Goal: Information Seeking & Learning: Learn about a topic

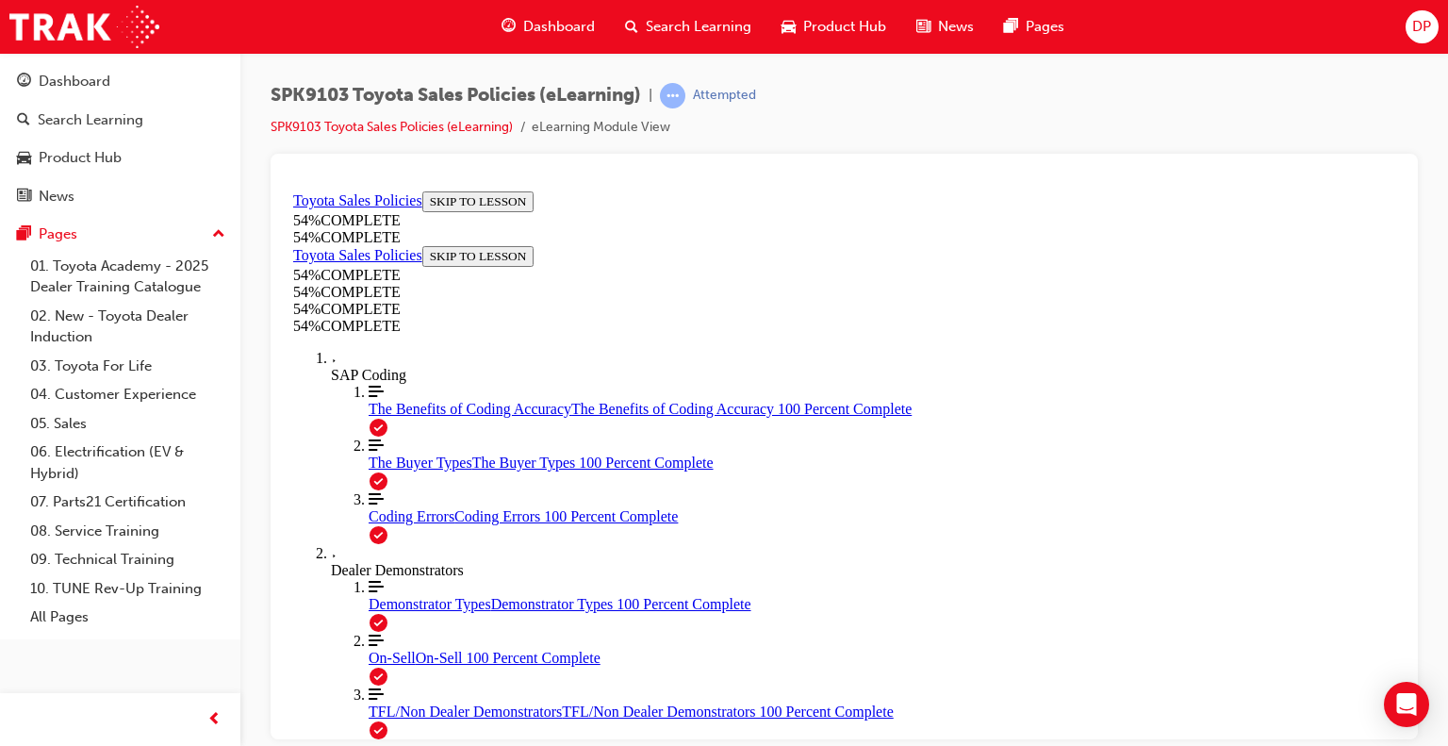
scroll to position [819, 0]
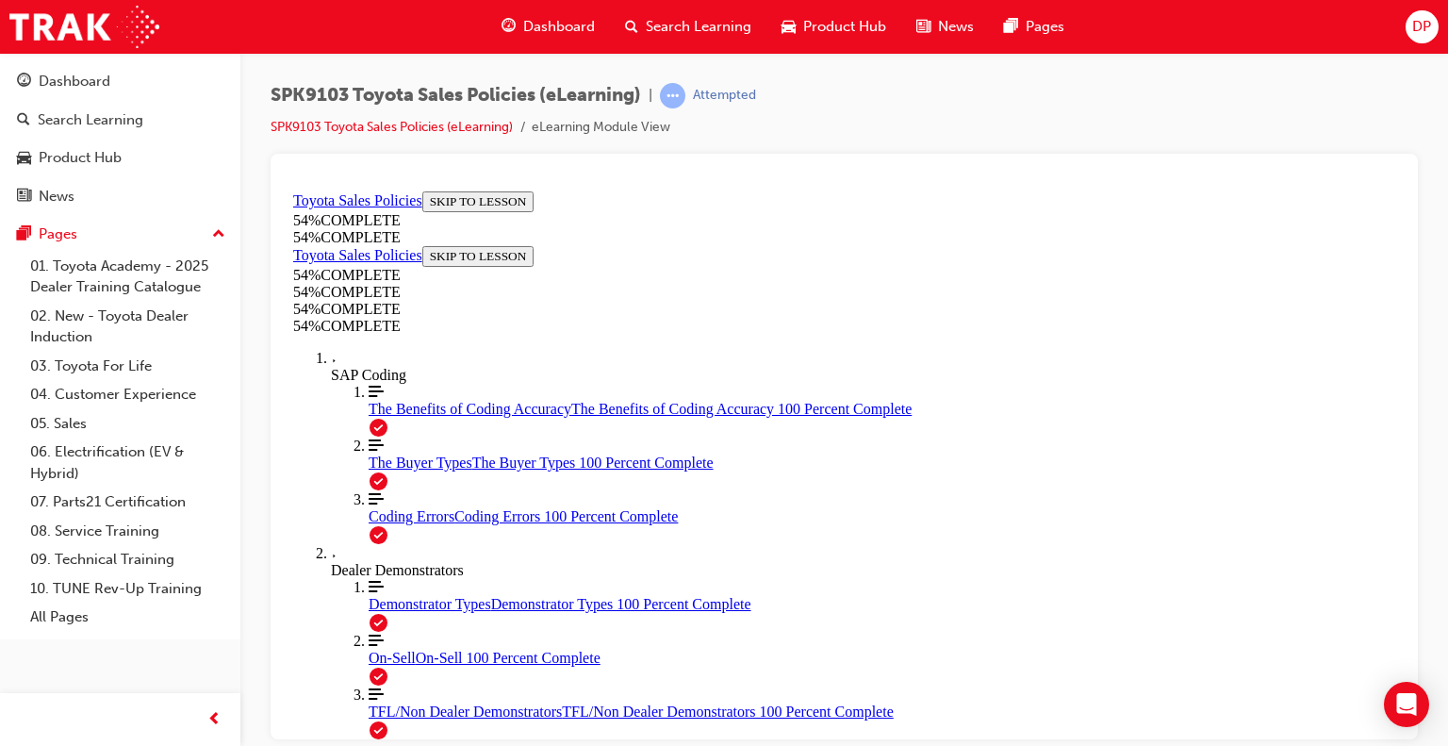
scroll to position [1030, 0]
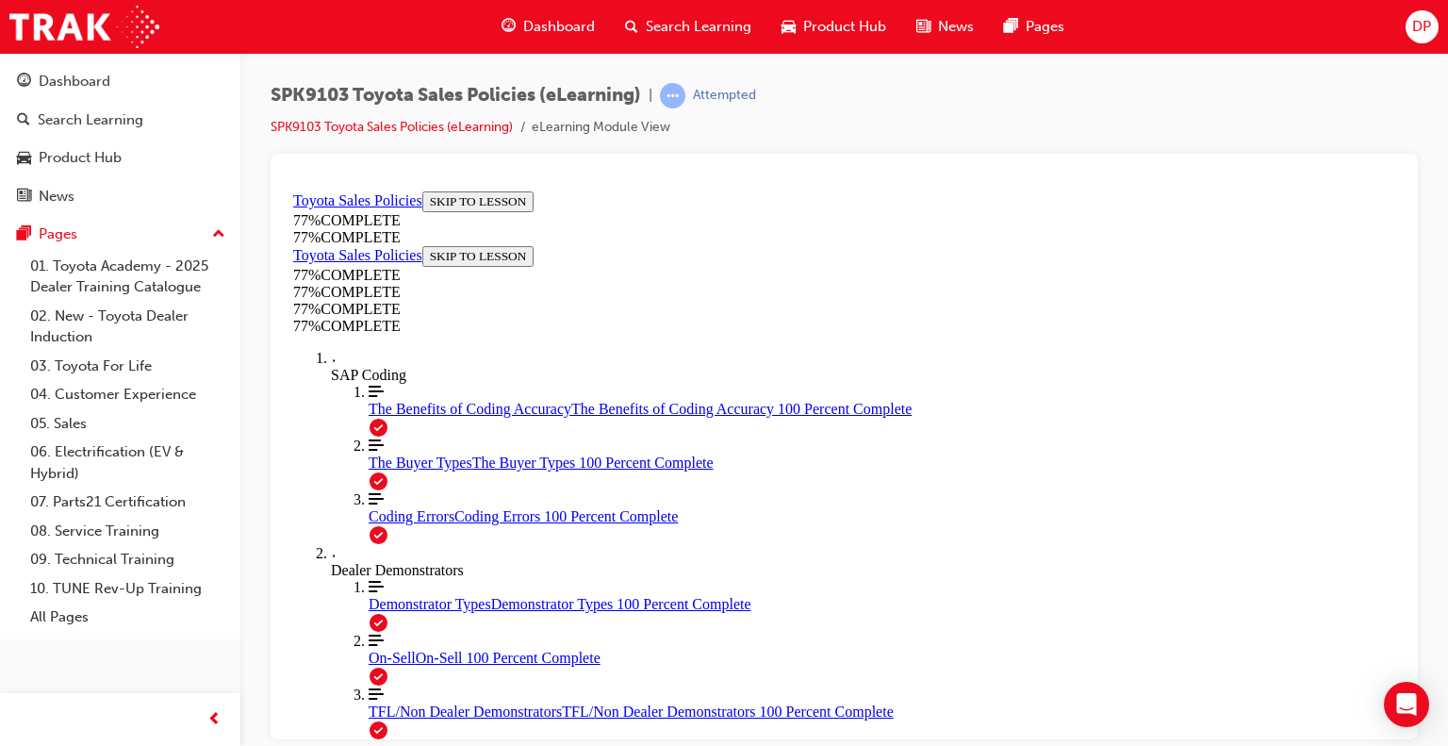
scroll to position [1060, 0]
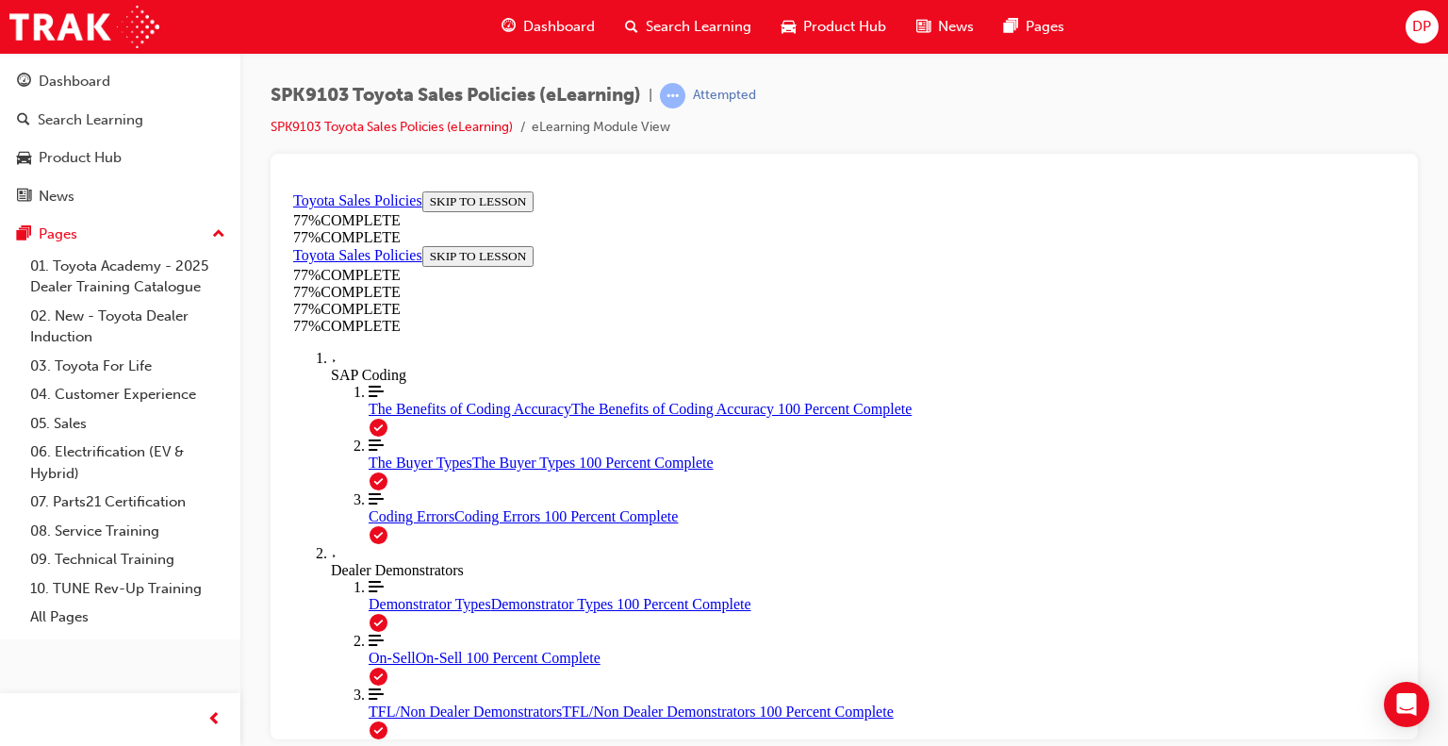
scroll to position [1342, 0]
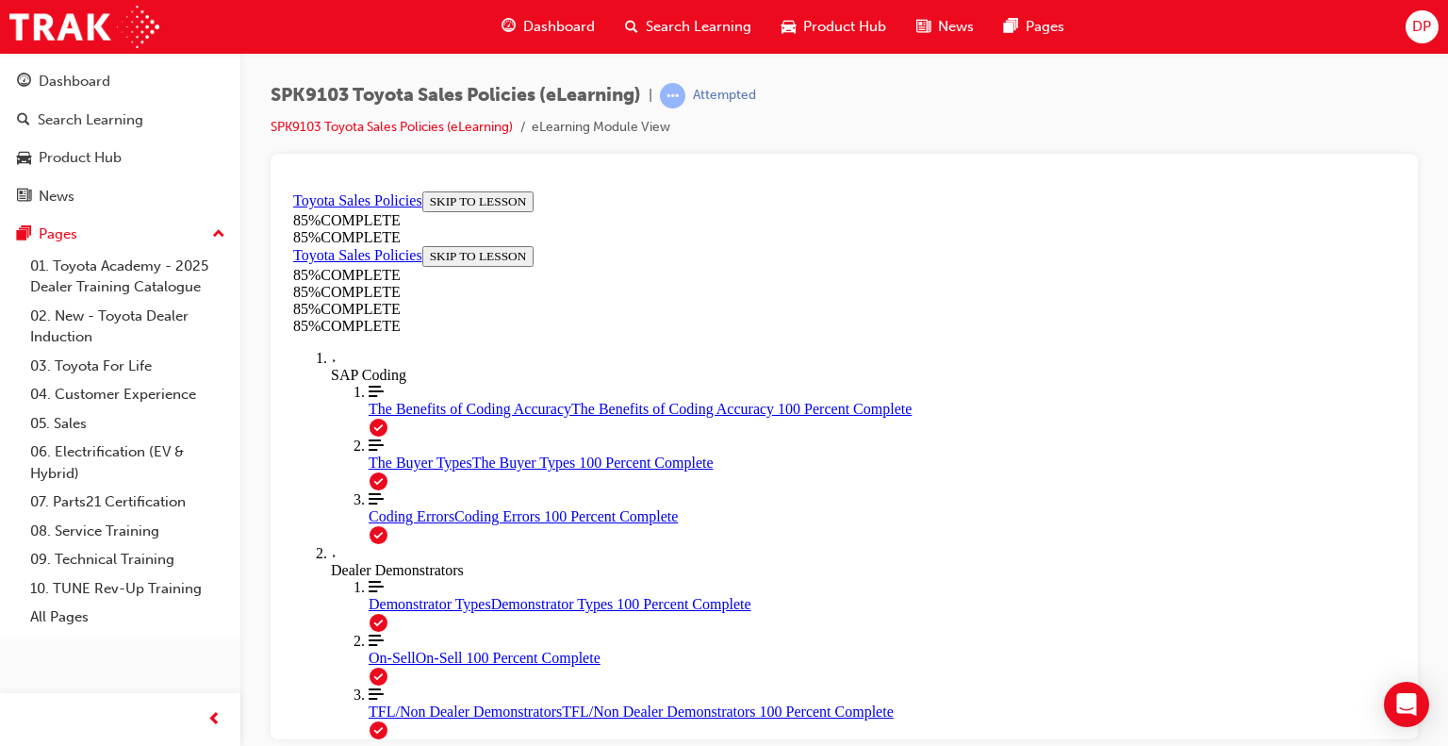
drag, startPoint x: 973, startPoint y: 303, endPoint x: 805, endPoint y: 517, distance: 272.0
drag, startPoint x: 976, startPoint y: 333, endPoint x: 831, endPoint y: 552, distance: 262.5
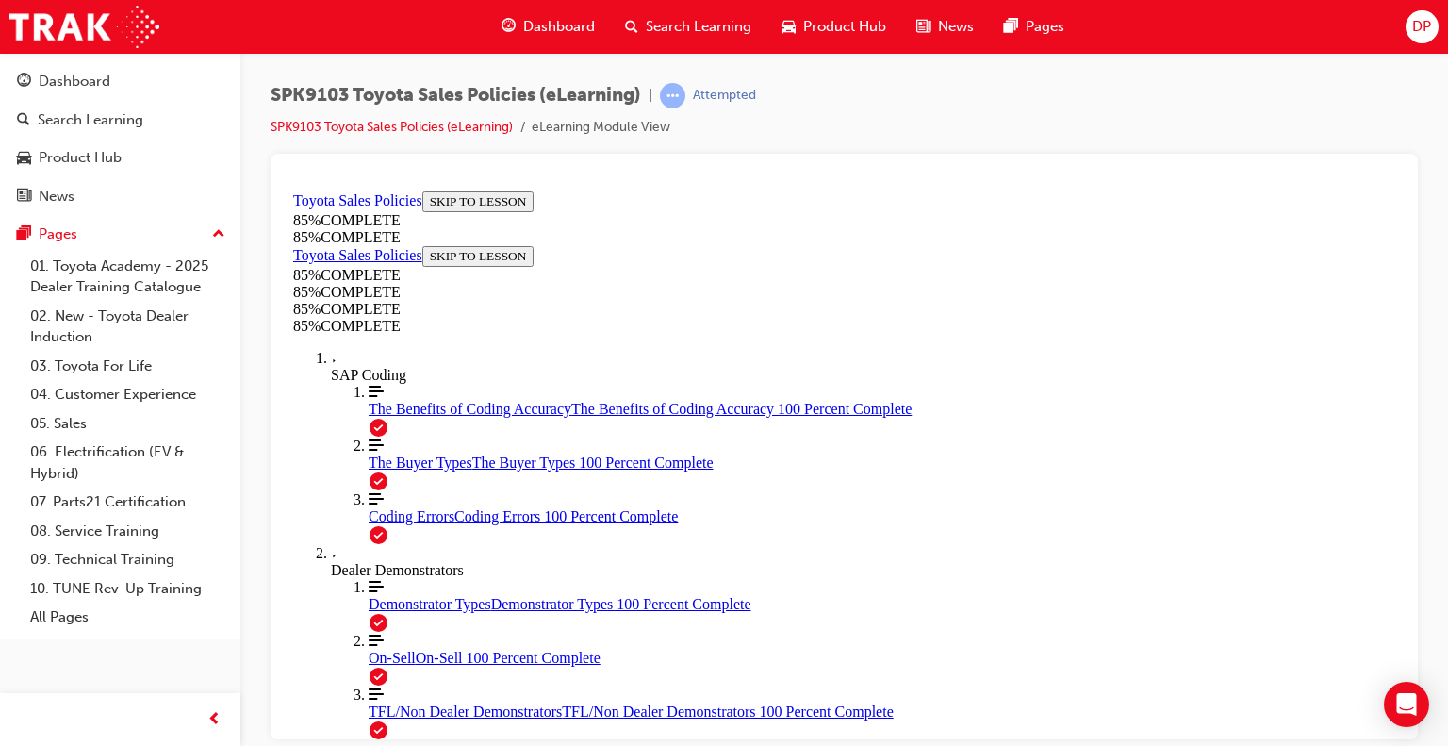
drag, startPoint x: 988, startPoint y: 301, endPoint x: 1154, endPoint y: 542, distance: 292.9
drag, startPoint x: 1013, startPoint y: 295, endPoint x: 837, endPoint y: 491, distance: 263.1
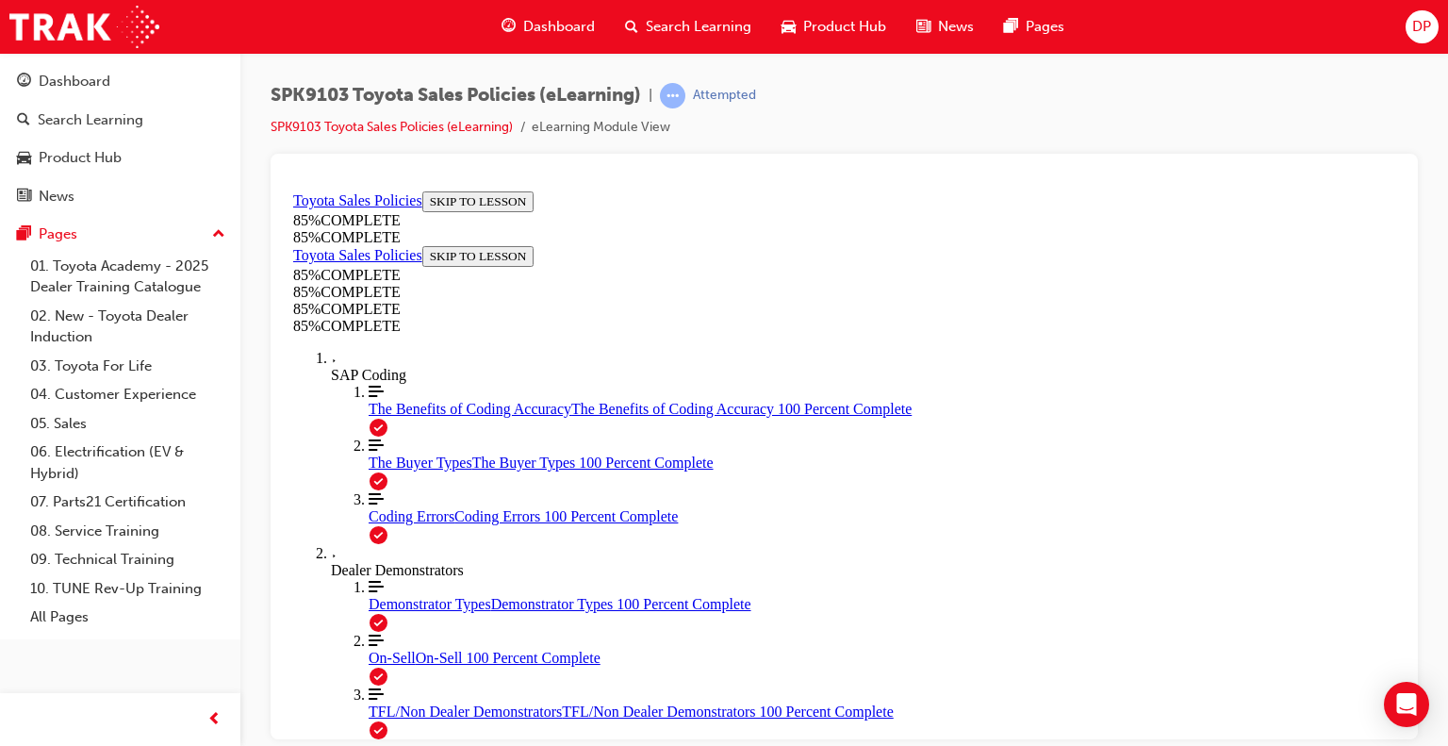
drag, startPoint x: 958, startPoint y: 325, endPoint x: 807, endPoint y: 523, distance: 248.9
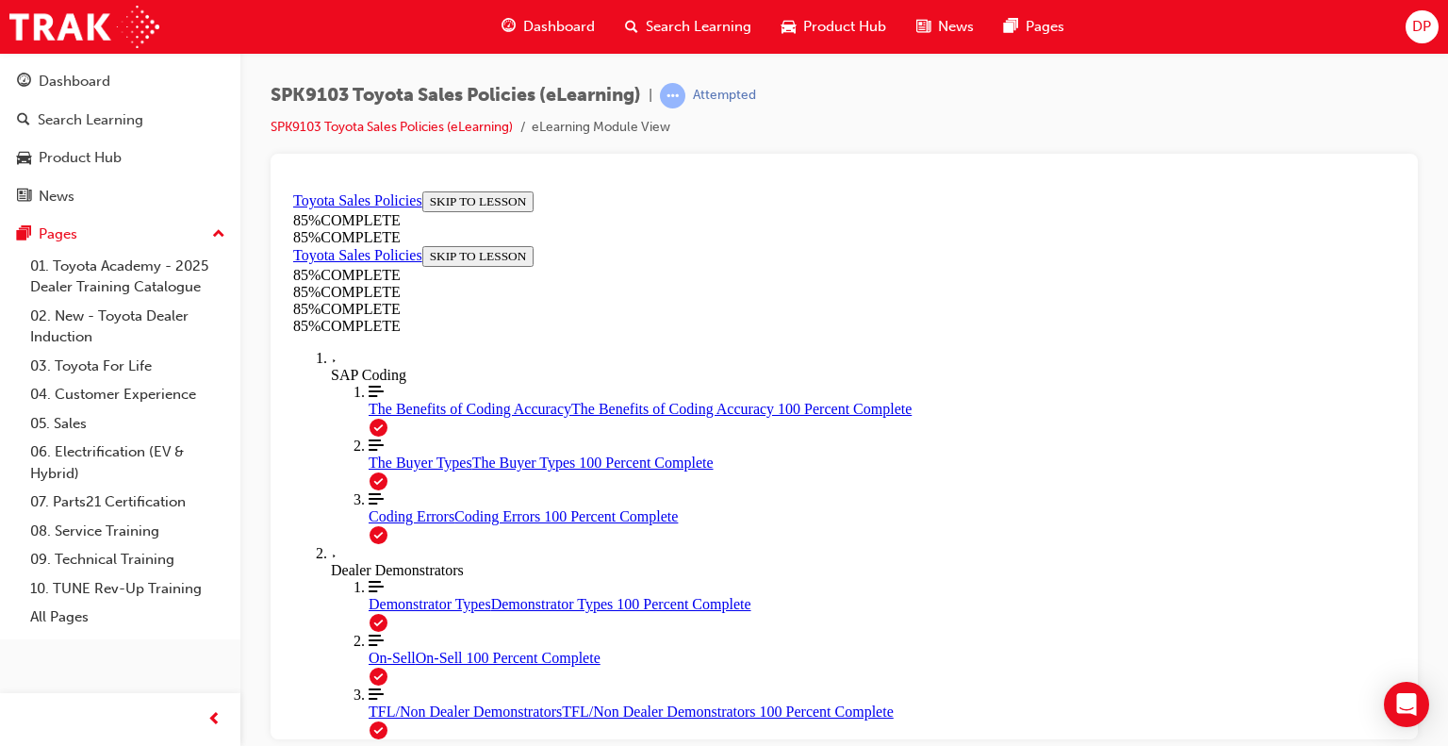
scroll to position [3253, 0]
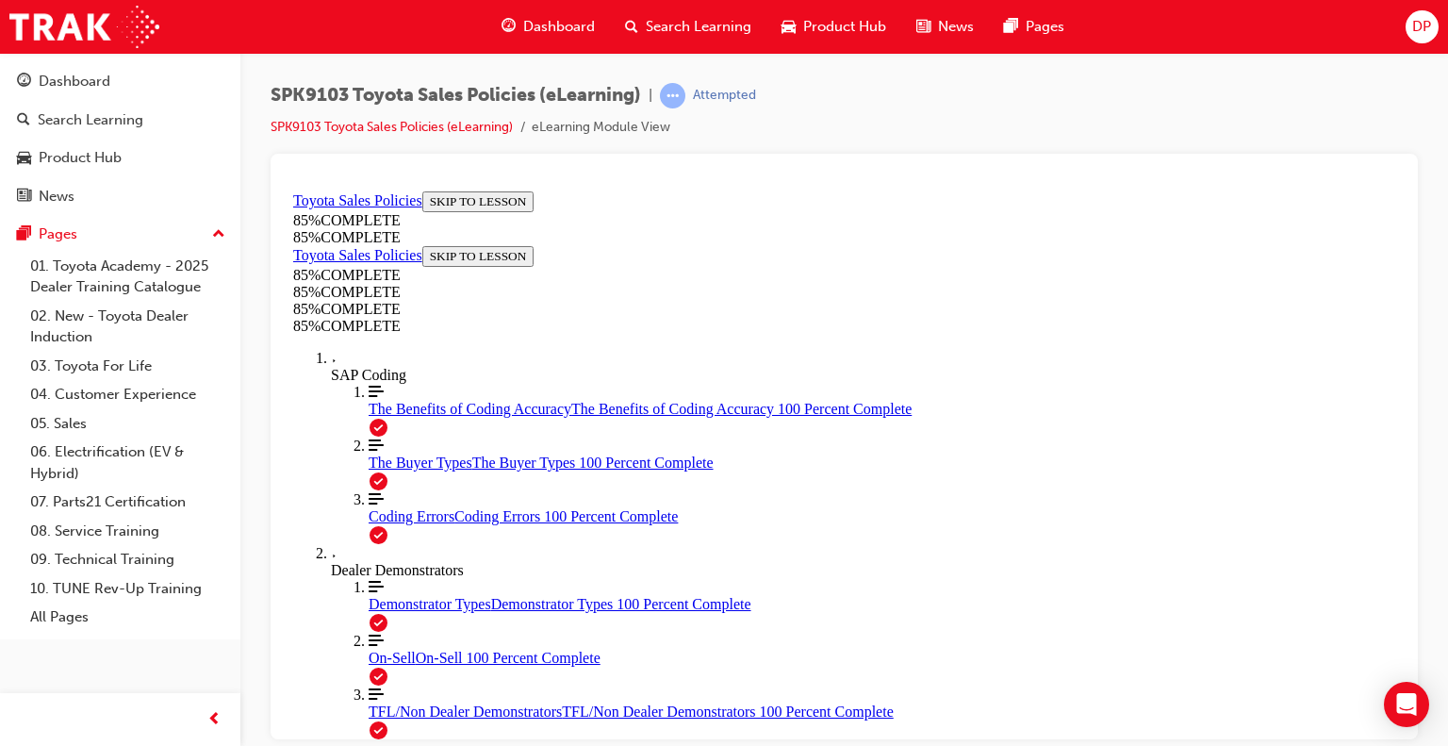
scroll to position [3678, 0]
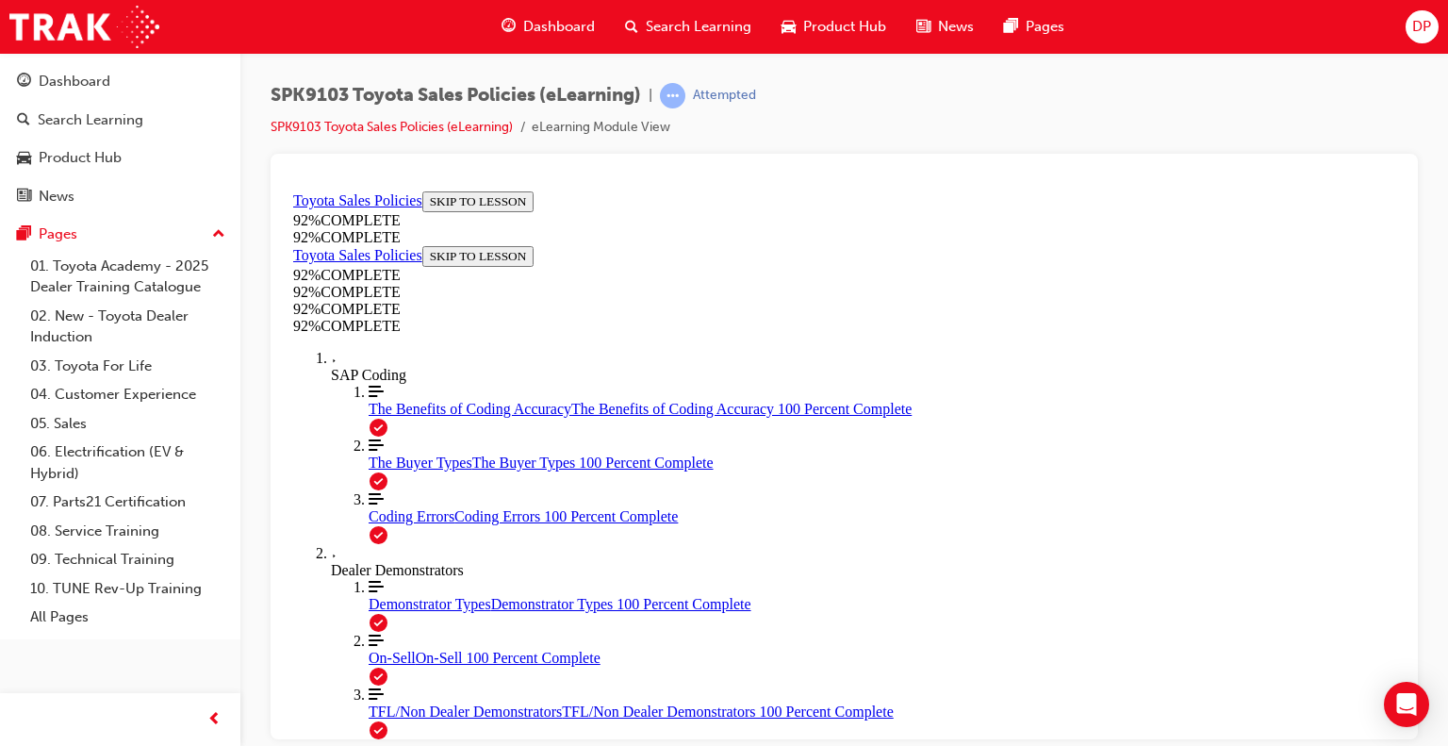
scroll to position [309, 0]
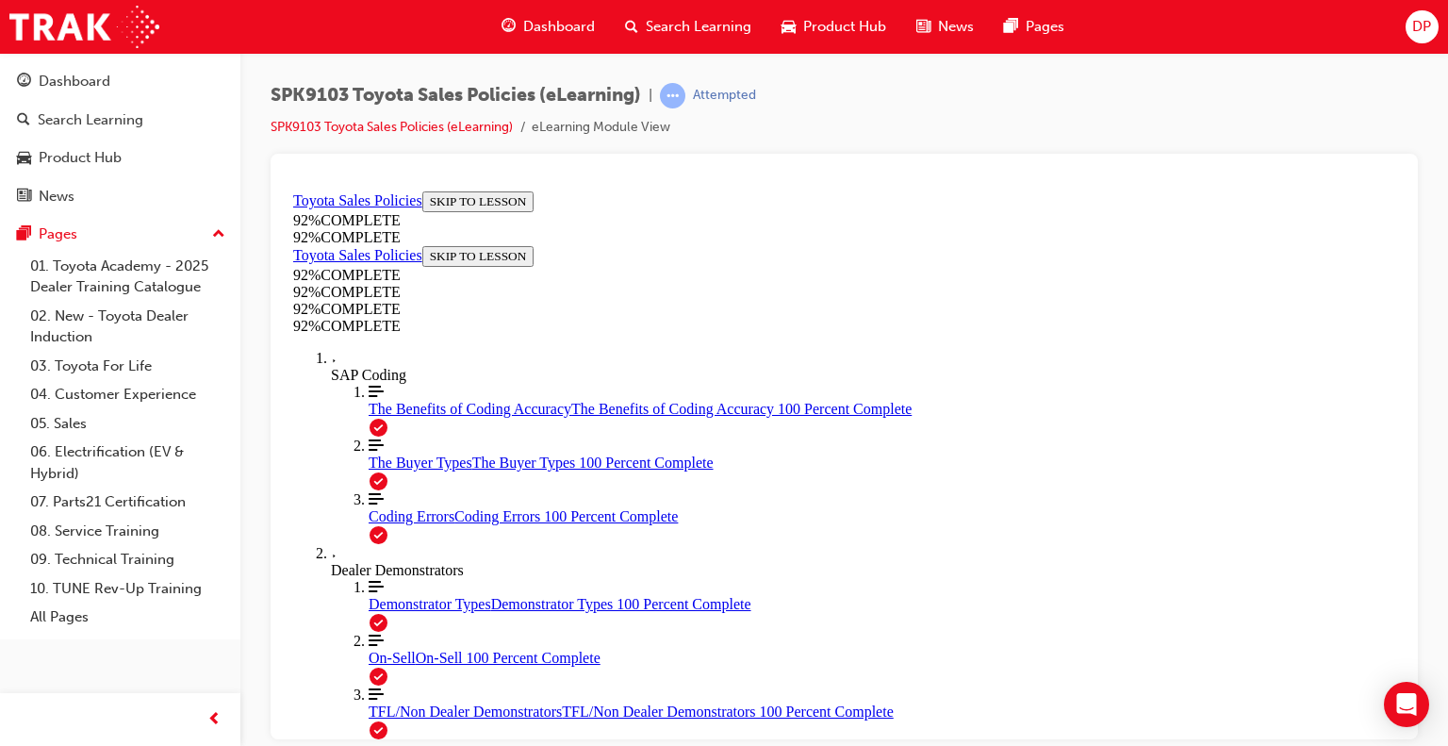
scroll to position [495, 0]
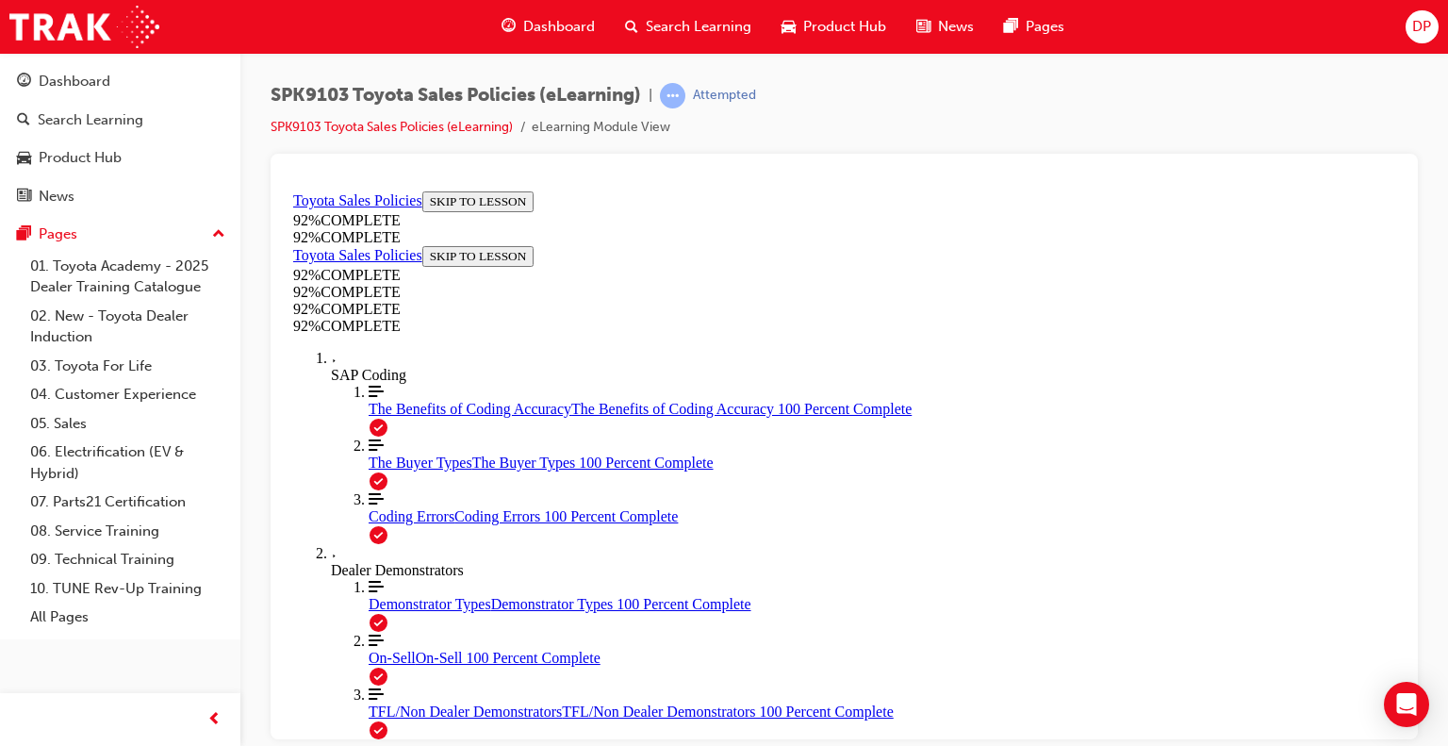
scroll to position [419, 0]
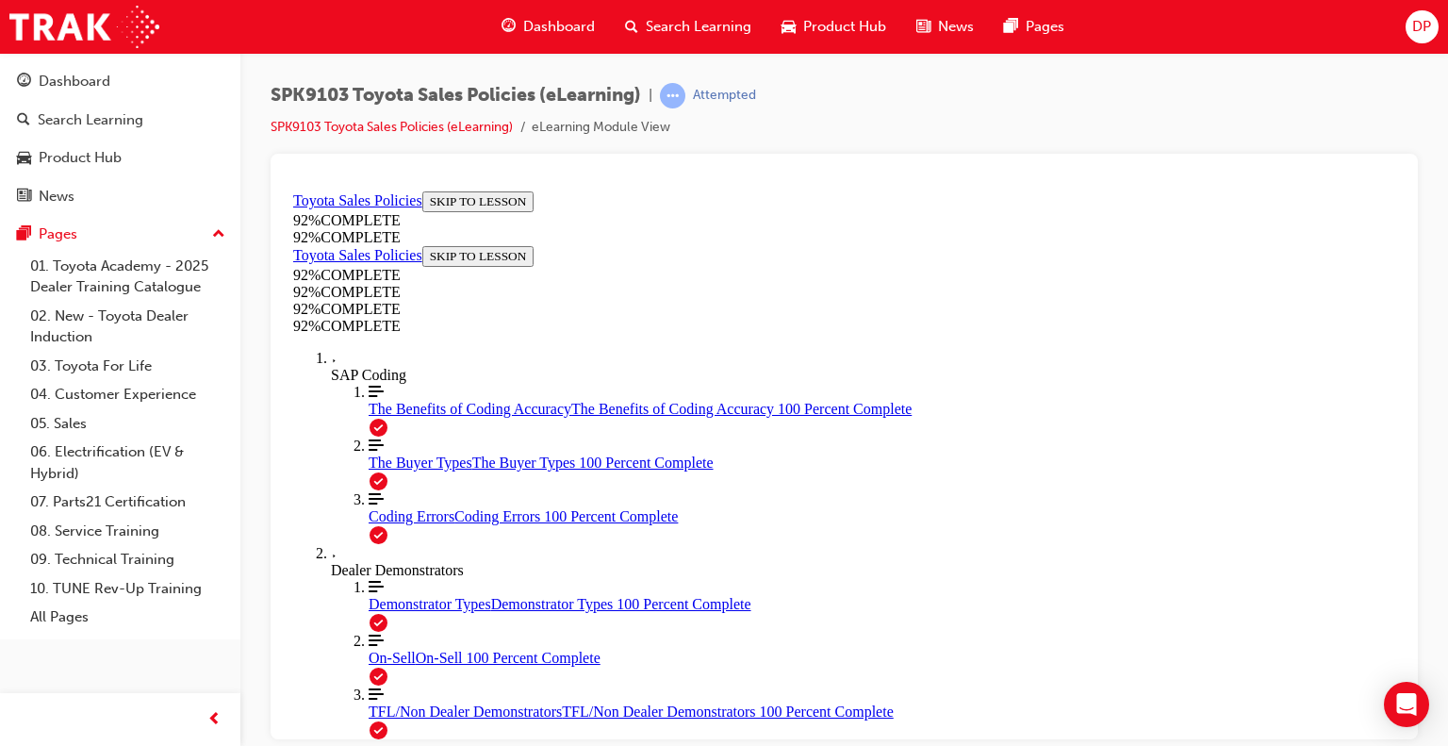
scroll to position [351, 0]
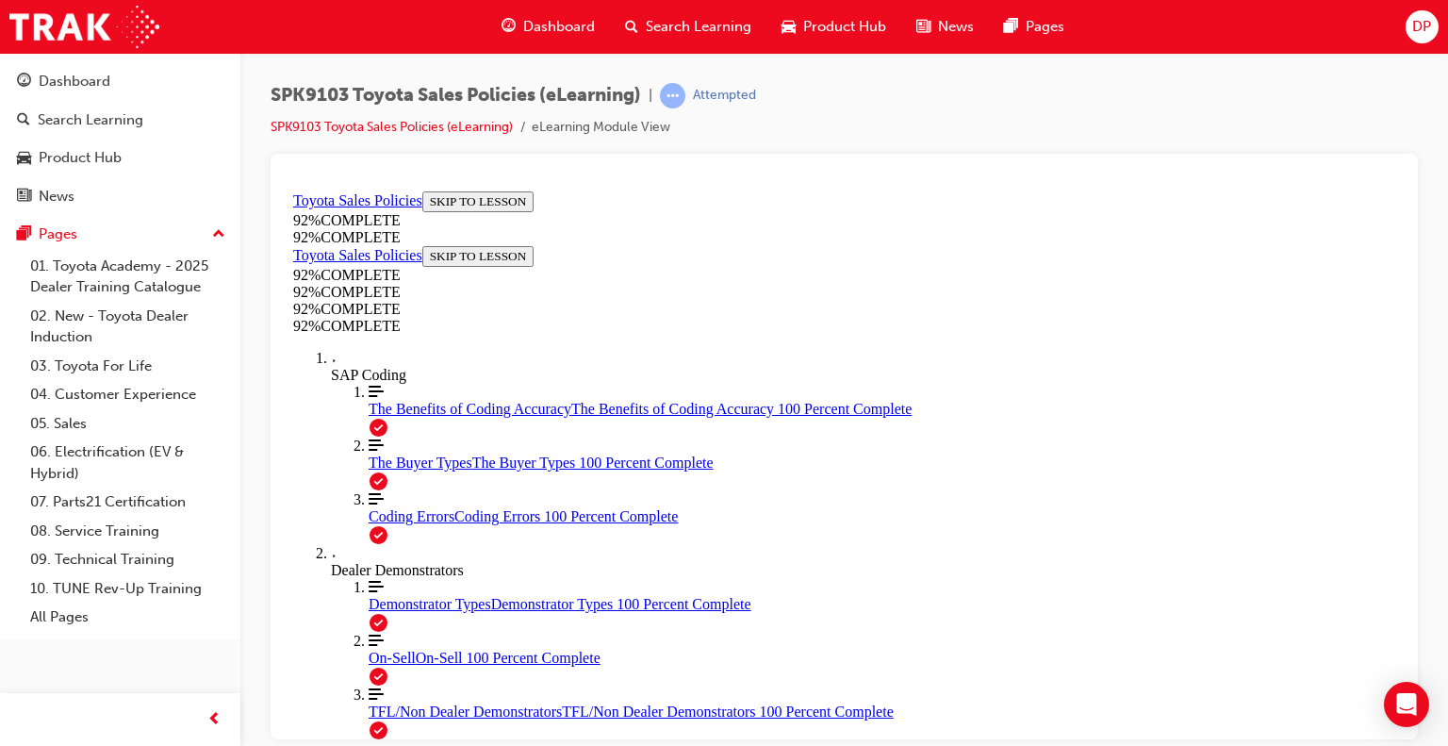
scroll to position [256, 0]
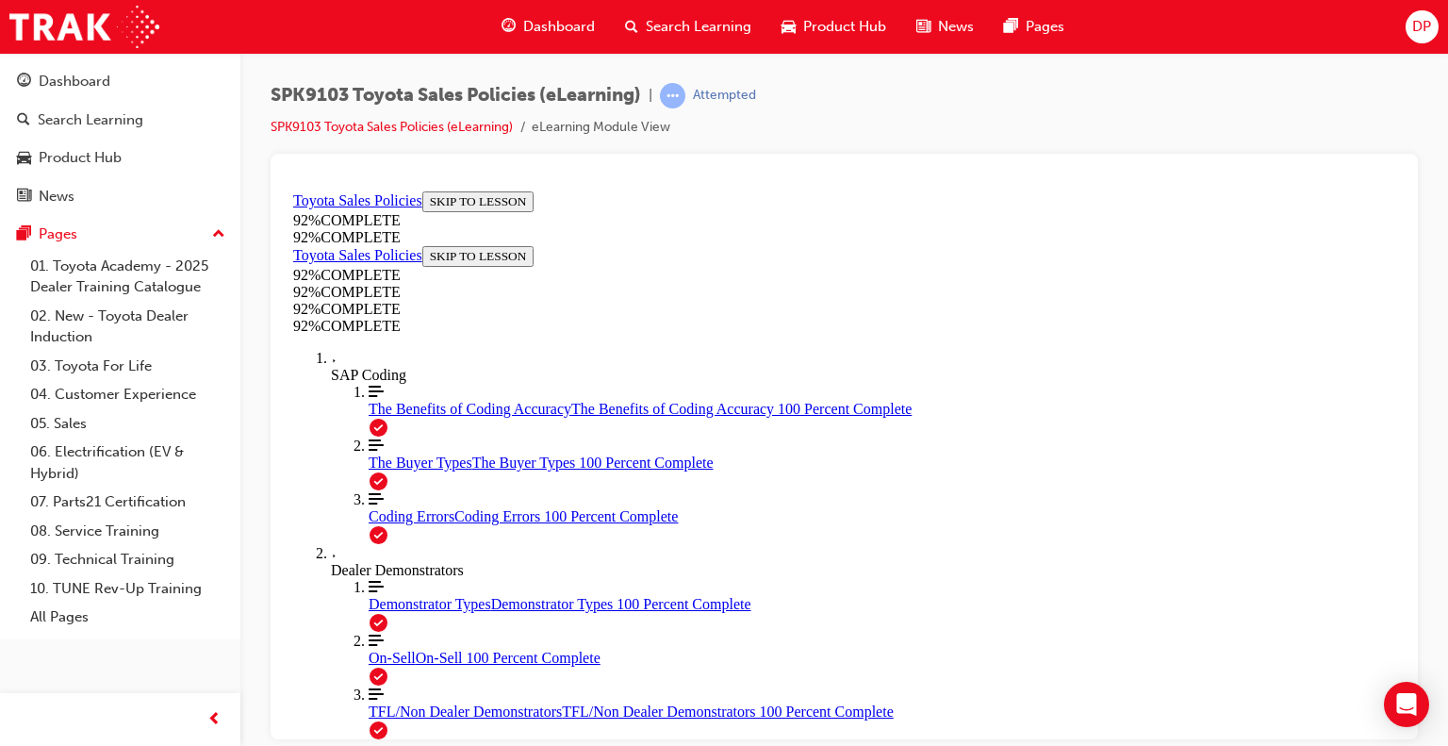
scroll to position [68, 0]
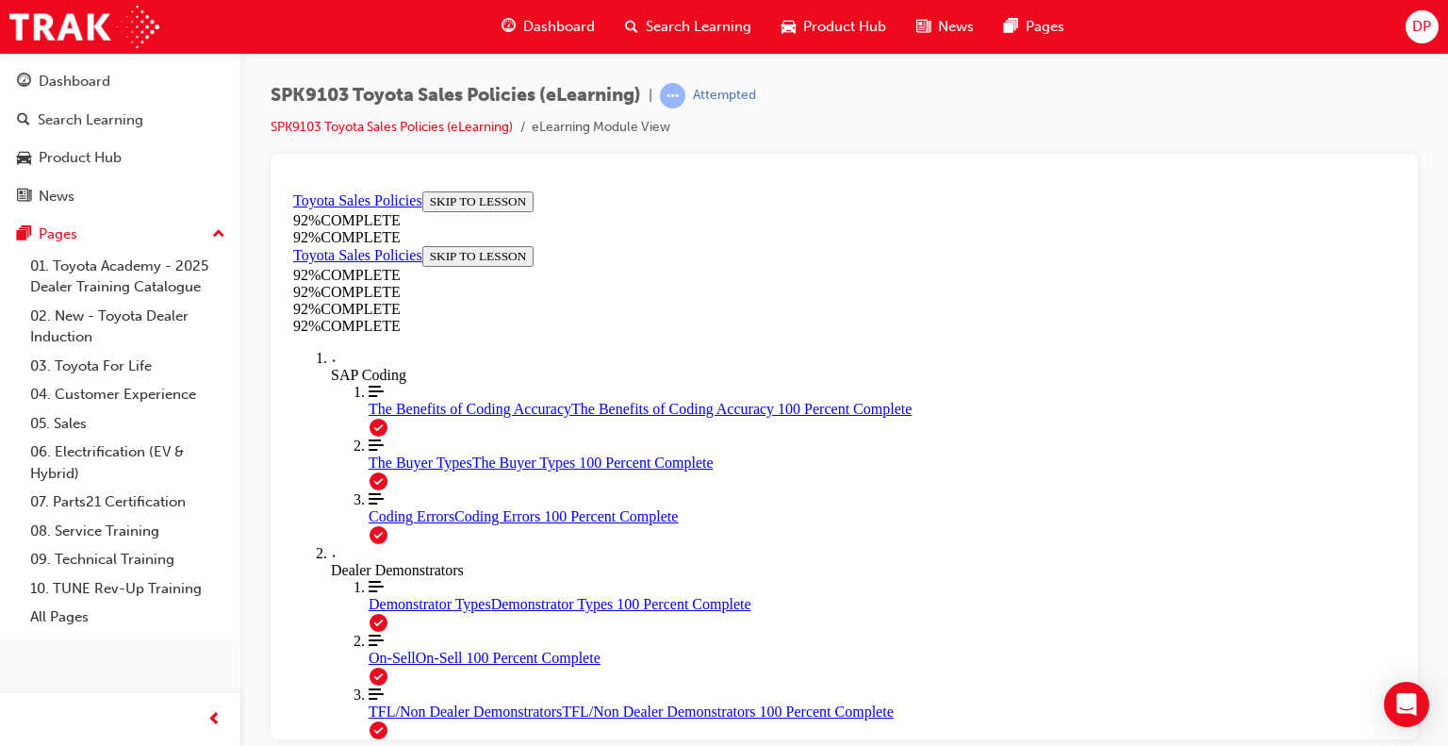
scroll to position [388, 0]
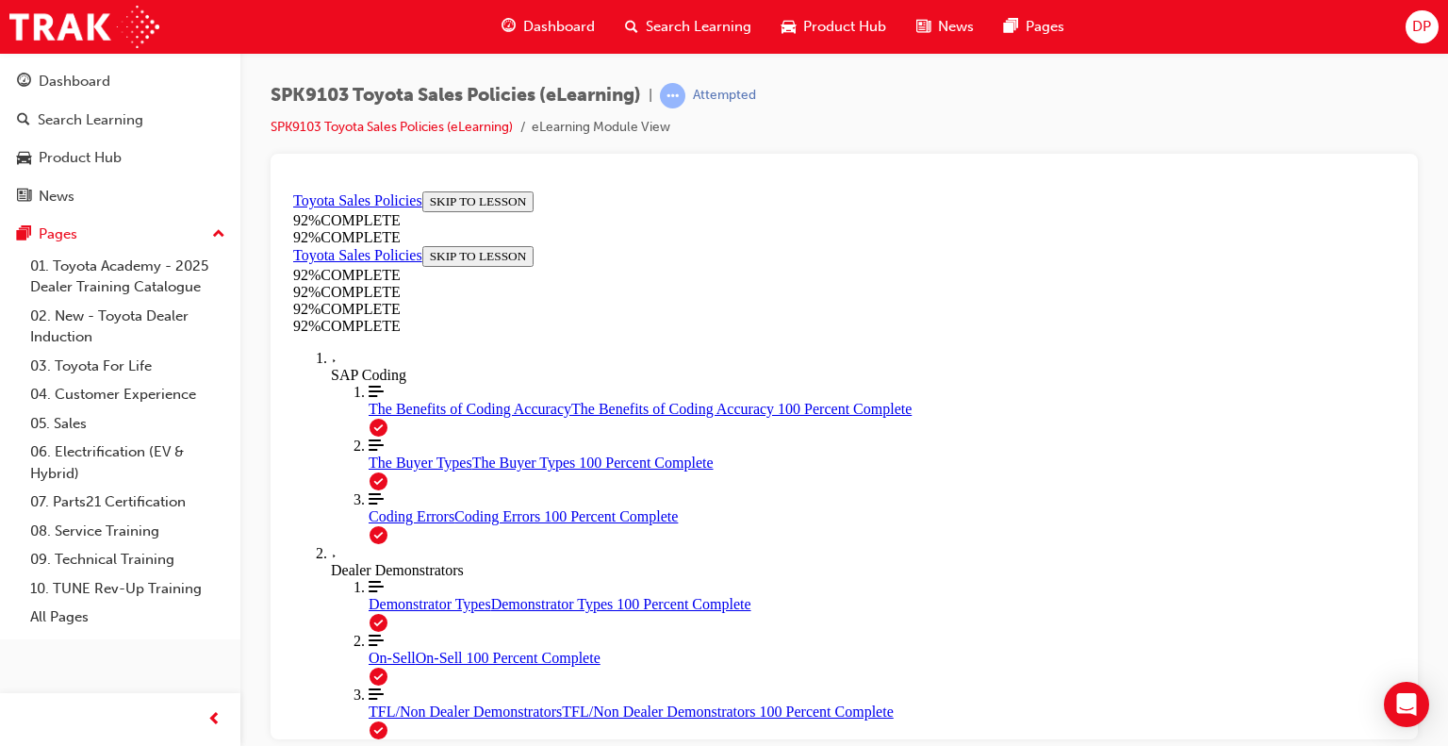
scroll to position [441, 0]
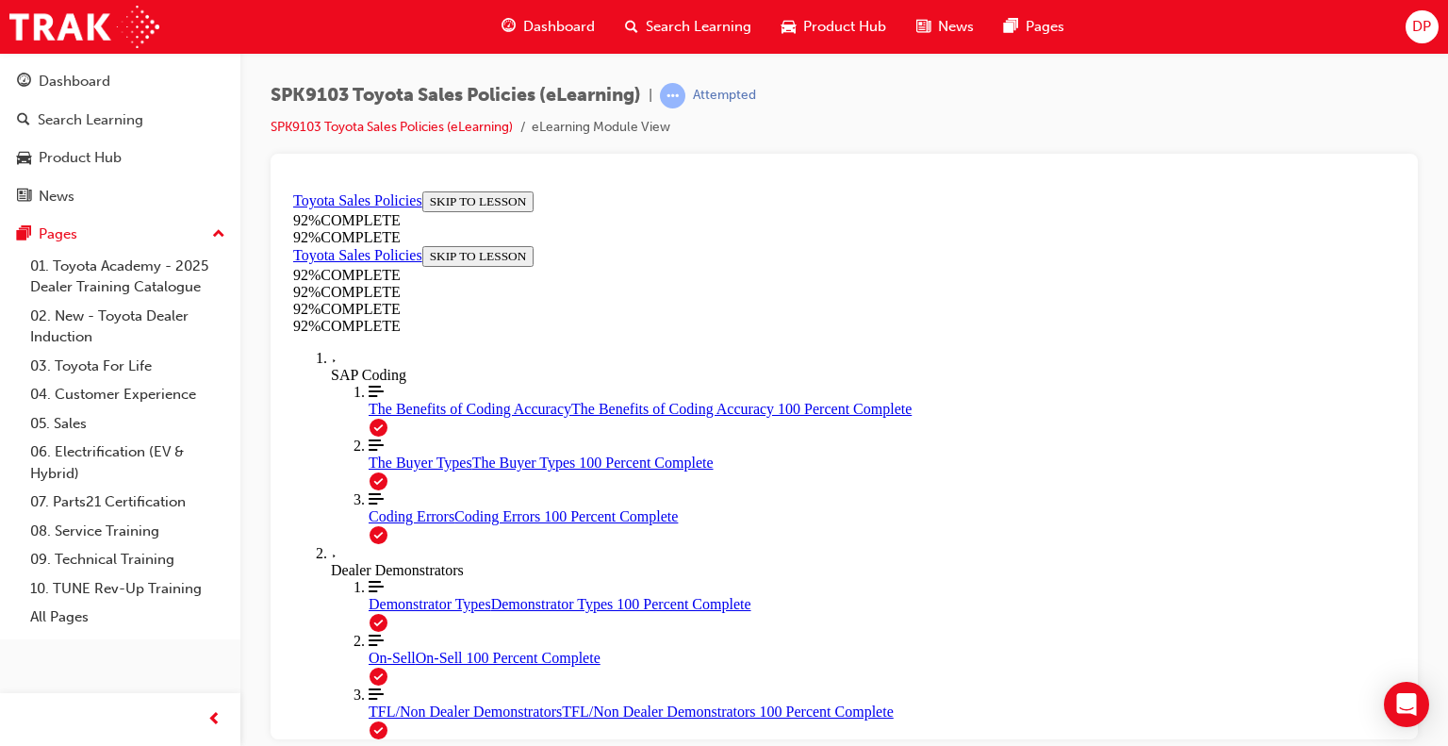
scroll to position [441, 0]
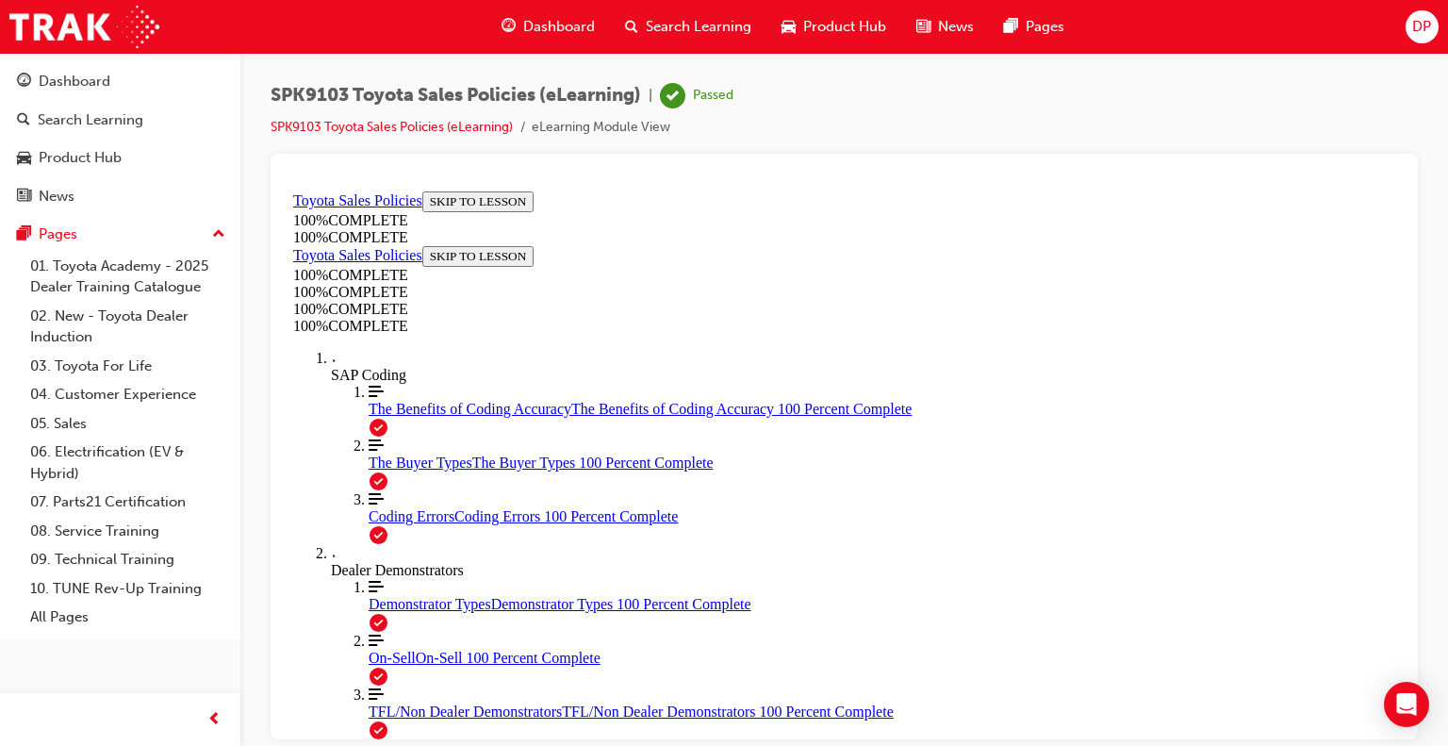
scroll to position [419, 0]
